Goal: Task Accomplishment & Management: Manage account settings

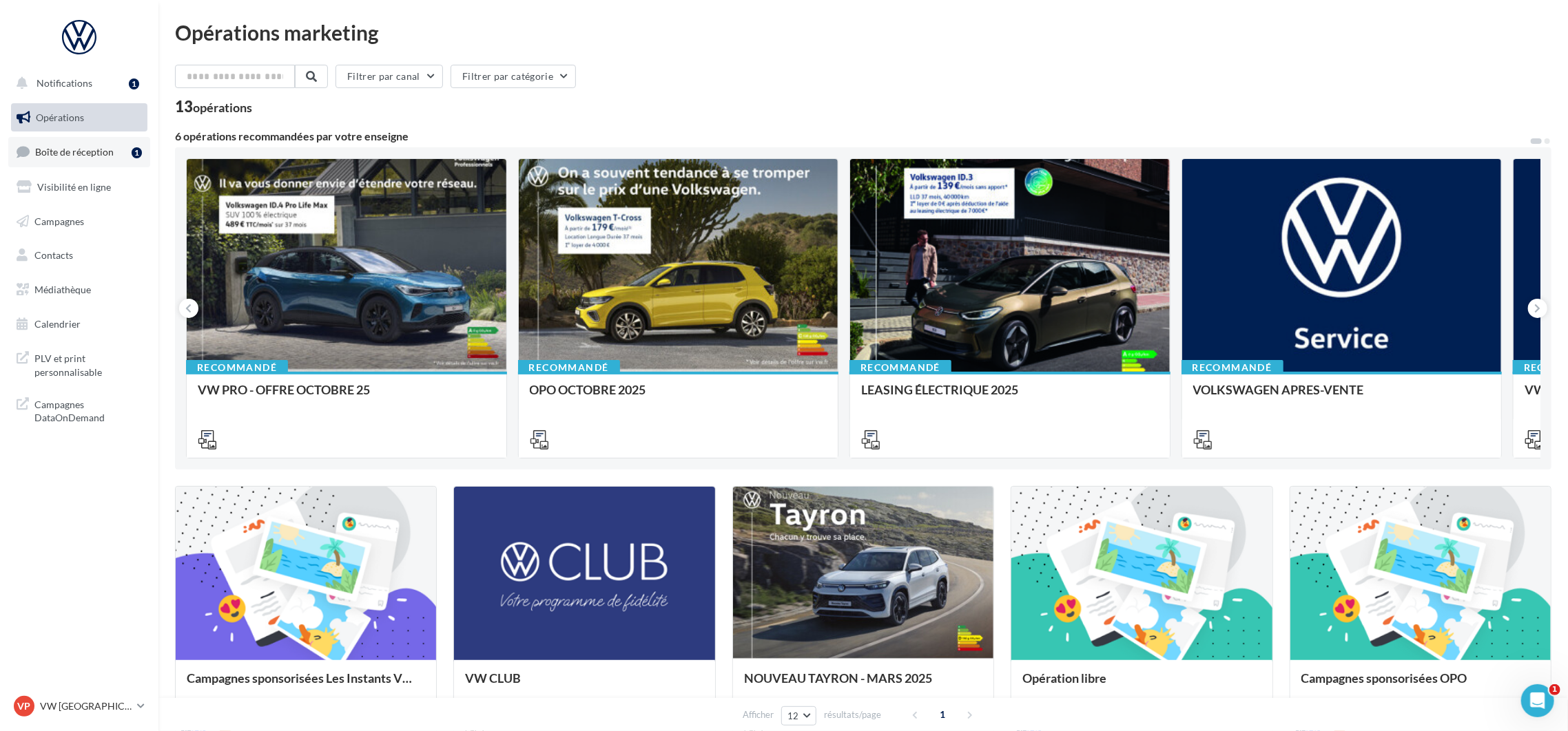
click at [104, 140] on link "Boîte de réception 1" at bounding box center [79, 152] width 142 height 30
click at [85, 156] on span "Boîte de réception" at bounding box center [74, 152] width 78 height 12
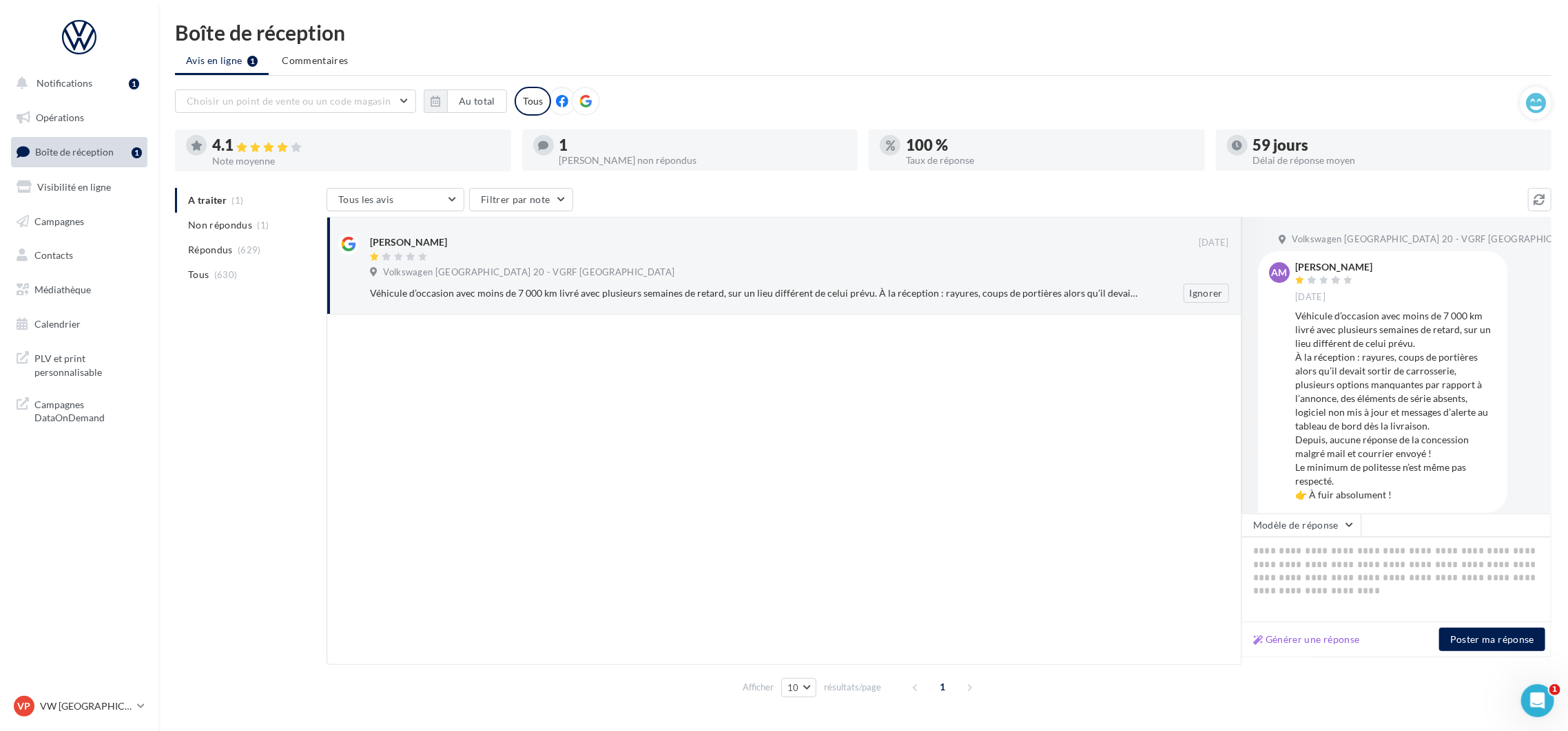
click at [607, 266] on div "Volkswagen [GEOGRAPHIC_DATA] 20 - VGRF [GEOGRAPHIC_DATA]" at bounding box center [800, 274] width 859 height 15
click at [568, 287] on div "Véhicule d’occasion avec moins de 7 000 km livré avec plusieurs semaines de ret…" at bounding box center [754, 293] width 769 height 14
click at [430, 267] on span "Volkswagen [GEOGRAPHIC_DATA] 20 - VGRF [GEOGRAPHIC_DATA]" at bounding box center [529, 272] width 291 height 12
click at [241, 226] on span "Non répondus" at bounding box center [220, 224] width 64 height 14
click at [225, 204] on li "A traiter (1)" at bounding box center [248, 201] width 146 height 25
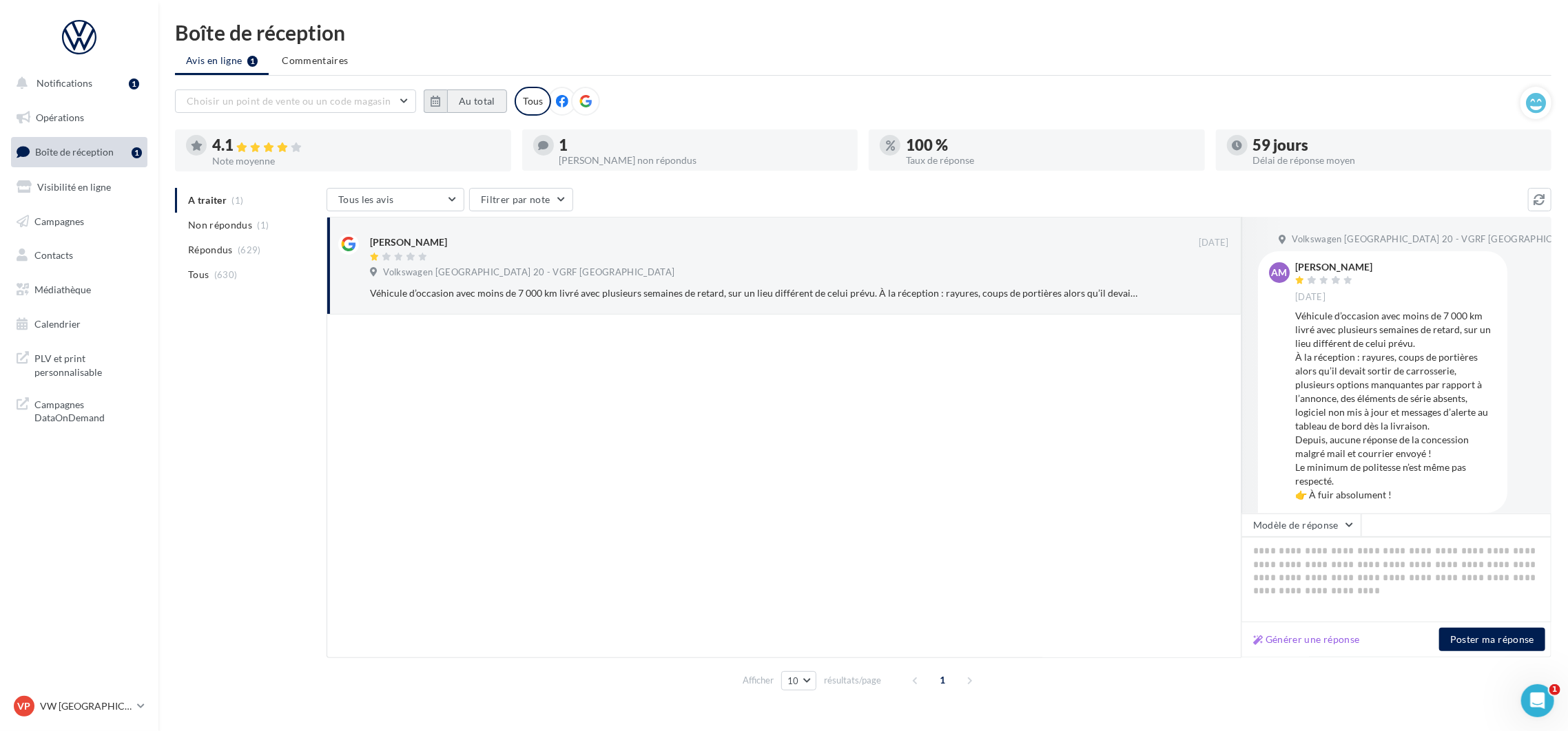
click at [477, 97] on button "Au total" at bounding box center [476, 101] width 60 height 23
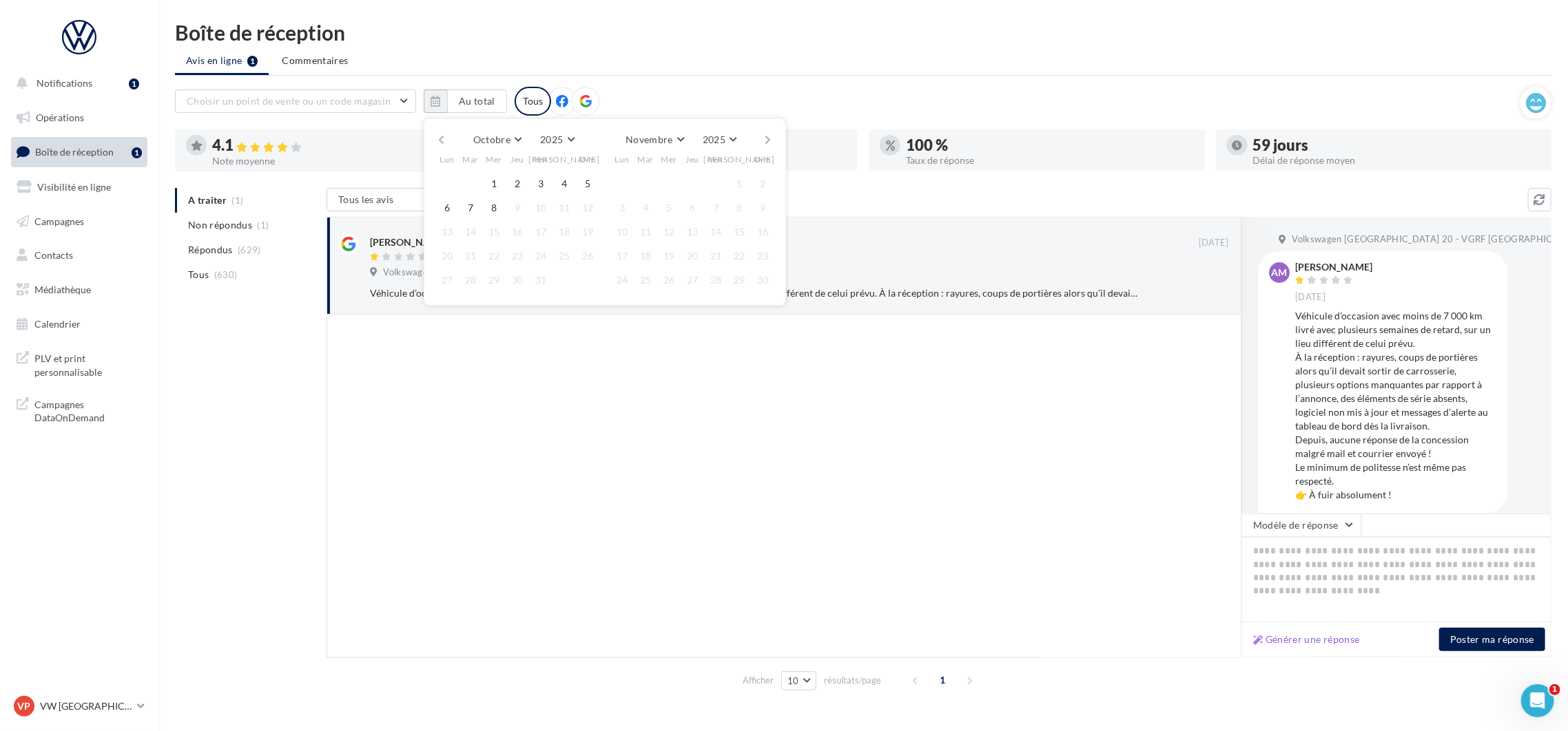
click at [443, 142] on button "button" at bounding box center [441, 139] width 12 height 19
click at [438, 130] on button "button" at bounding box center [441, 139] width 12 height 19
click at [438, 139] on button "button" at bounding box center [441, 139] width 12 height 19
click at [469, 180] on button "1" at bounding box center [470, 183] width 21 height 21
click at [763, 137] on button "button" at bounding box center [768, 139] width 12 height 19
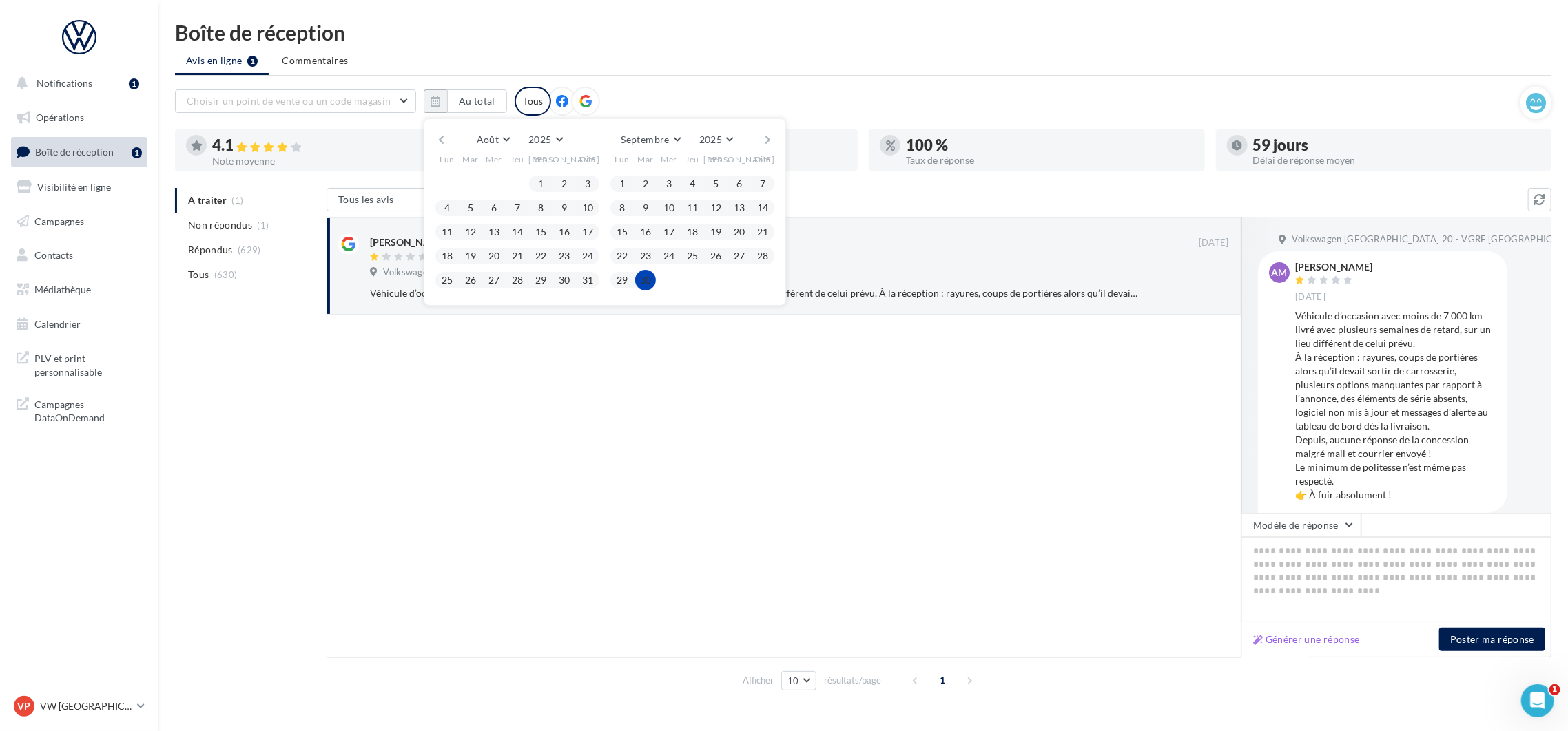
click at [647, 279] on button "30" at bounding box center [645, 280] width 21 height 21
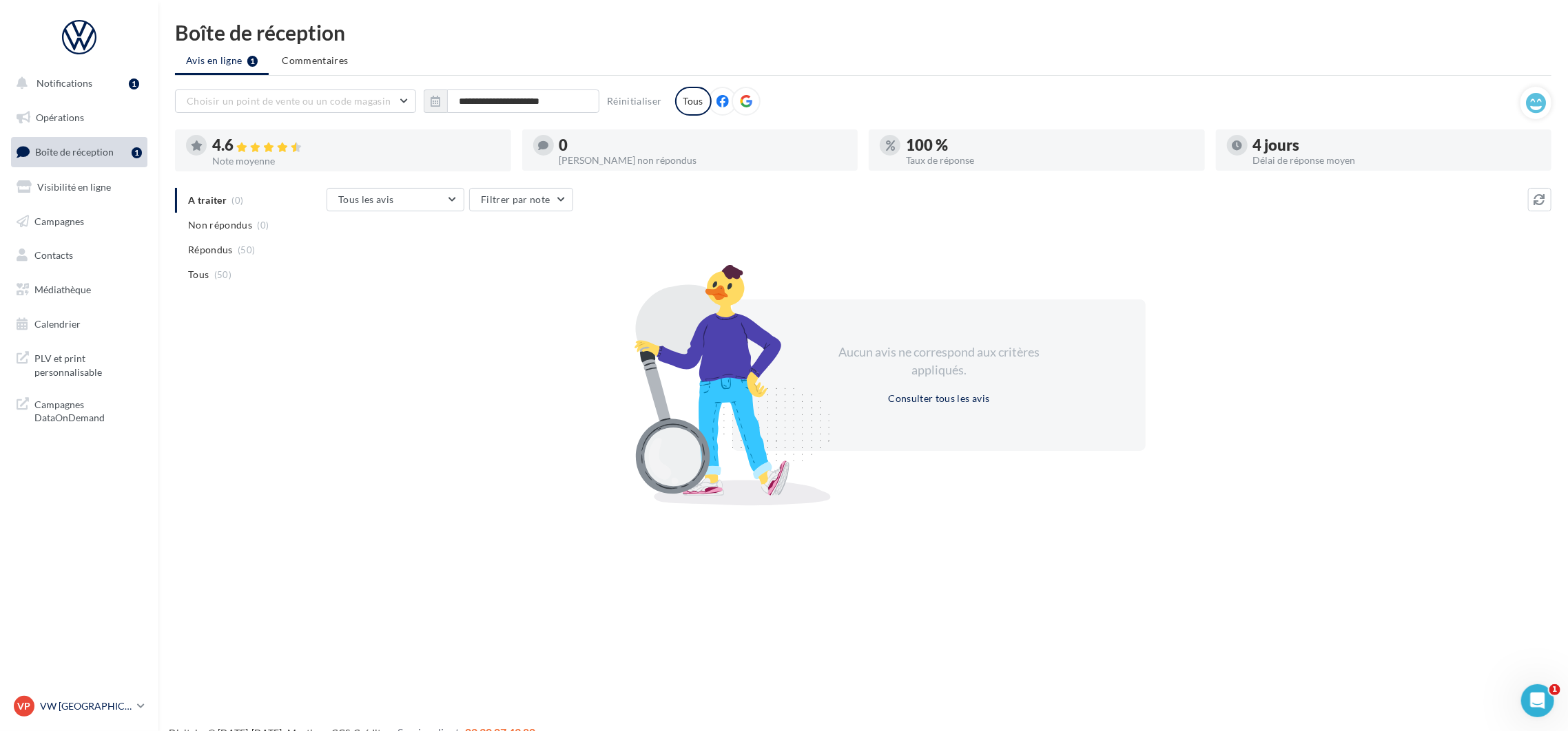
click at [108, 703] on p "VW [GEOGRAPHIC_DATA] 20" at bounding box center [86, 706] width 91 height 14
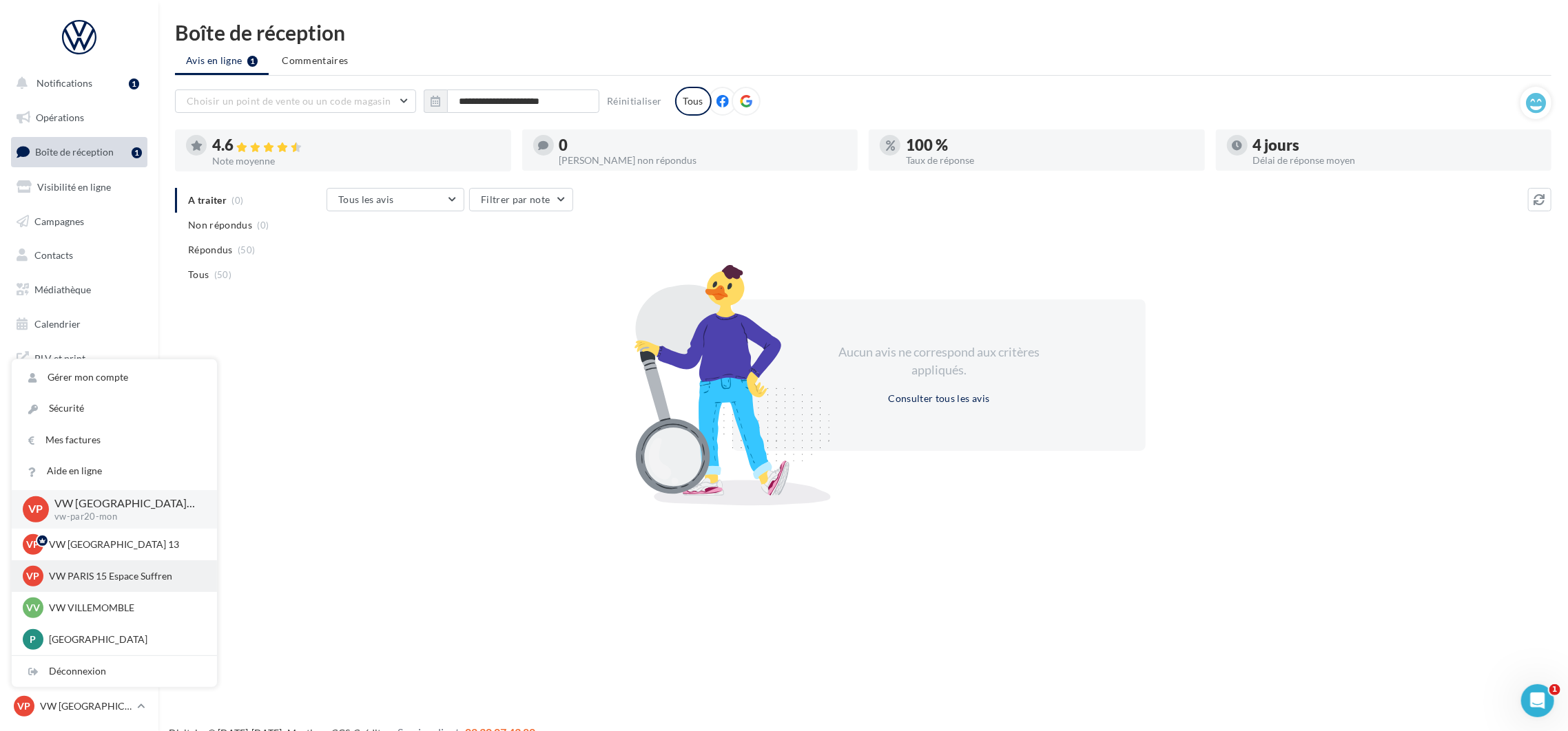
click at [133, 581] on p "VW PARIS 15 Espace Suffren" at bounding box center [124, 576] width 151 height 14
click at [129, 577] on p "VW PARIS 15 Espace Suffren" at bounding box center [124, 576] width 151 height 14
